Goal: Transaction & Acquisition: Purchase product/service

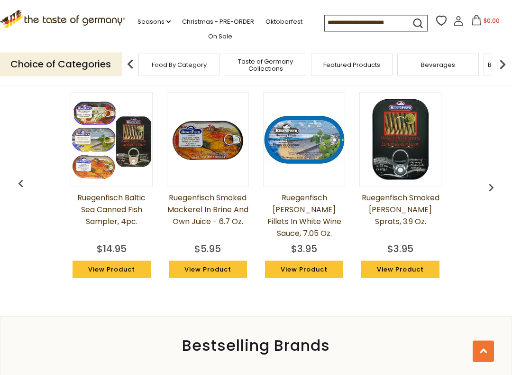
scroll to position [725, 0]
click at [420, 171] on img at bounding box center [400, 139] width 81 height 81
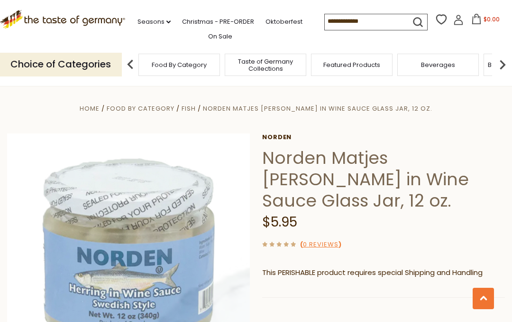
scroll to position [751, 0]
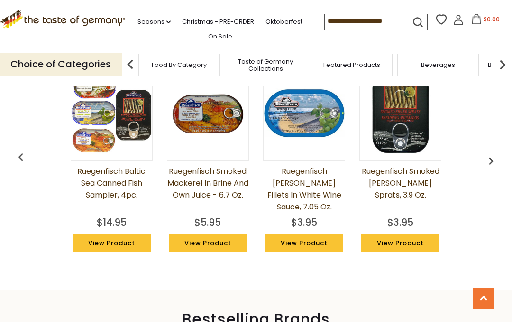
click at [494, 155] on img "button" at bounding box center [491, 160] width 15 height 15
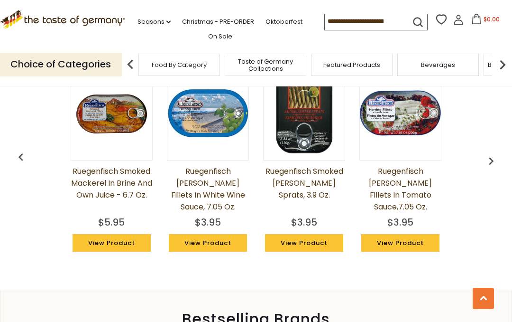
click at [492, 153] on img "button" at bounding box center [491, 160] width 15 height 15
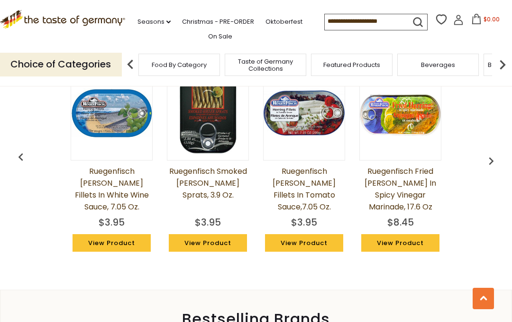
click at [496, 153] on img "button" at bounding box center [491, 160] width 15 height 15
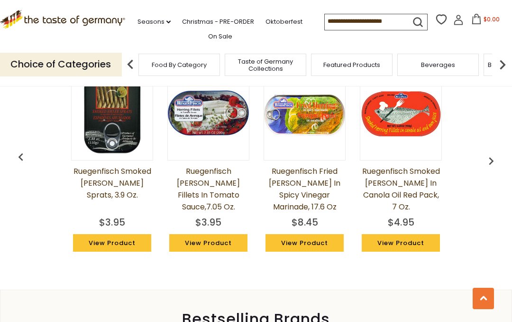
scroll to position [0, 289]
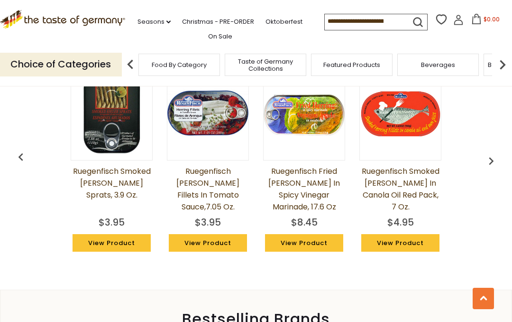
click at [492, 153] on img "button" at bounding box center [491, 160] width 15 height 15
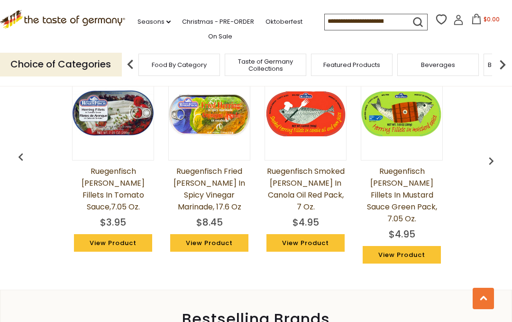
scroll to position [0, 385]
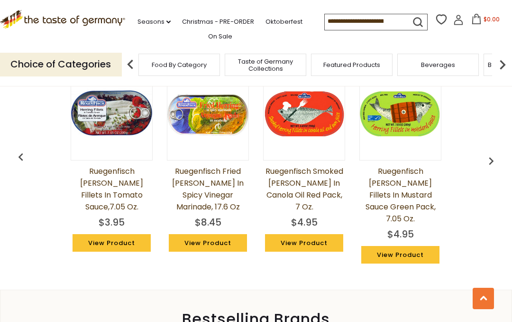
click at [497, 153] on img "button" at bounding box center [491, 160] width 15 height 15
click at [495, 156] on img "button" at bounding box center [491, 160] width 15 height 15
click at [490, 153] on img "button" at bounding box center [491, 160] width 15 height 15
